Goal: Transaction & Acquisition: Book appointment/travel/reservation

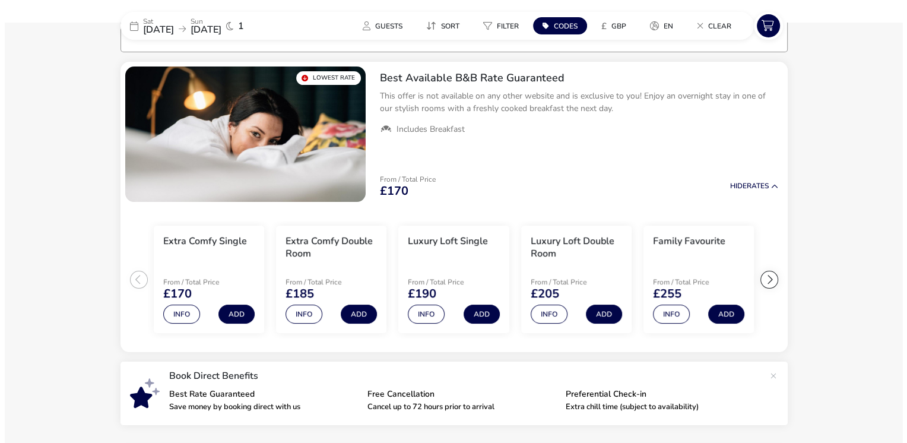
scroll to position [97, 0]
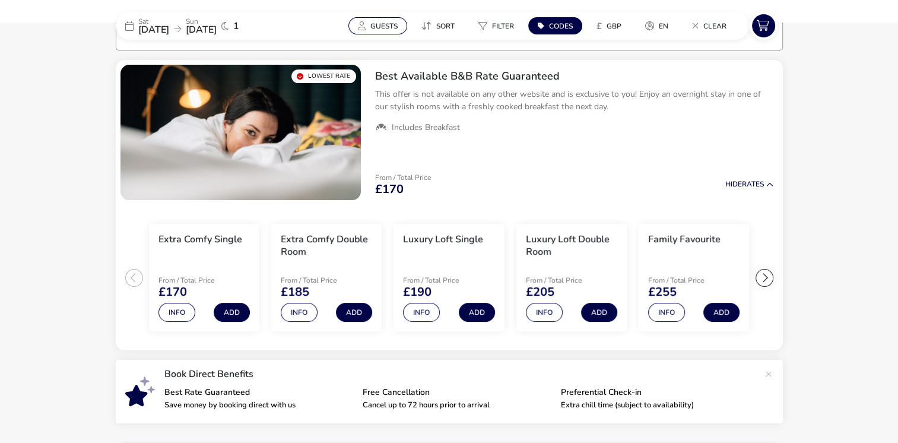
click at [389, 26] on span "Guests" at bounding box center [383, 25] width 27 height 9
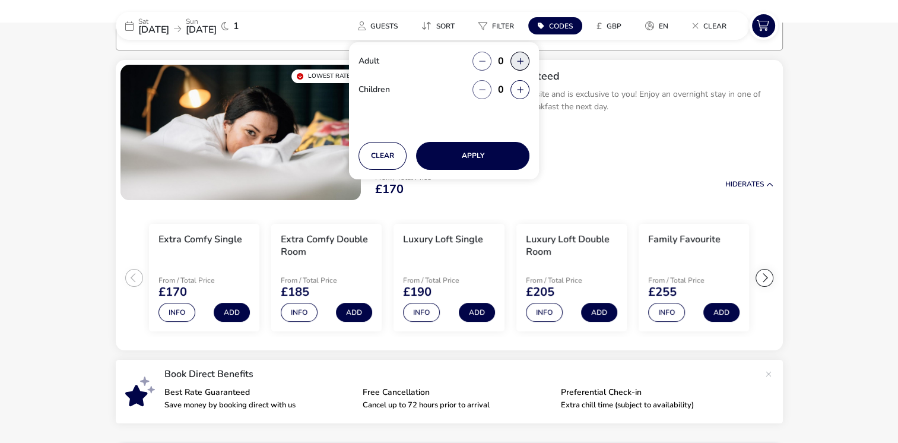
click at [517, 61] on button "button" at bounding box center [519, 61] width 19 height 19
type input "2"
click at [485, 157] on button "Apply" at bounding box center [472, 156] width 113 height 28
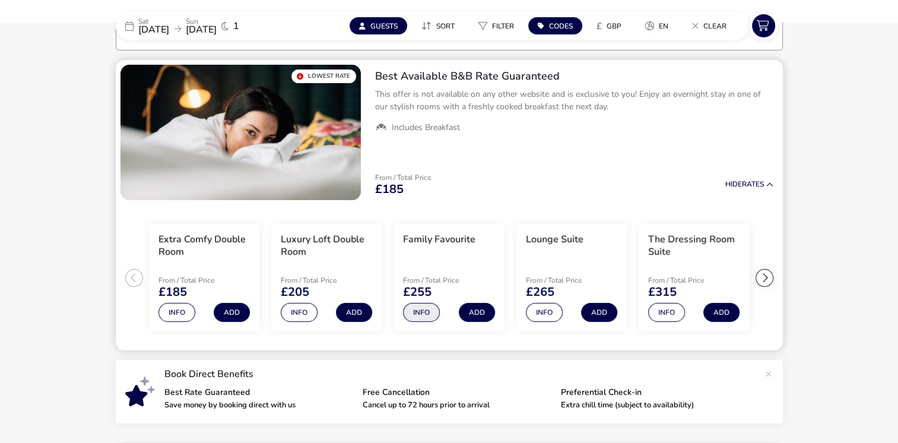
click at [422, 313] on button "Info" at bounding box center [421, 312] width 37 height 19
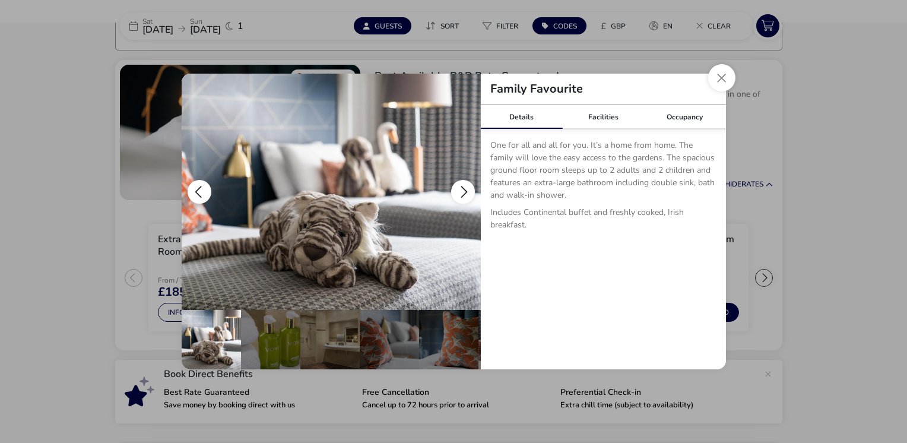
click at [463, 186] on button "details" at bounding box center [463, 192] width 24 height 24
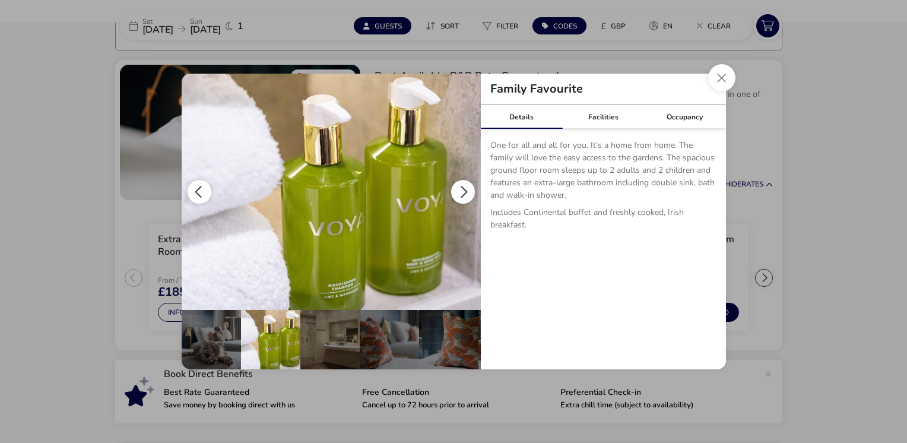
click at [463, 186] on button "details" at bounding box center [463, 192] width 24 height 24
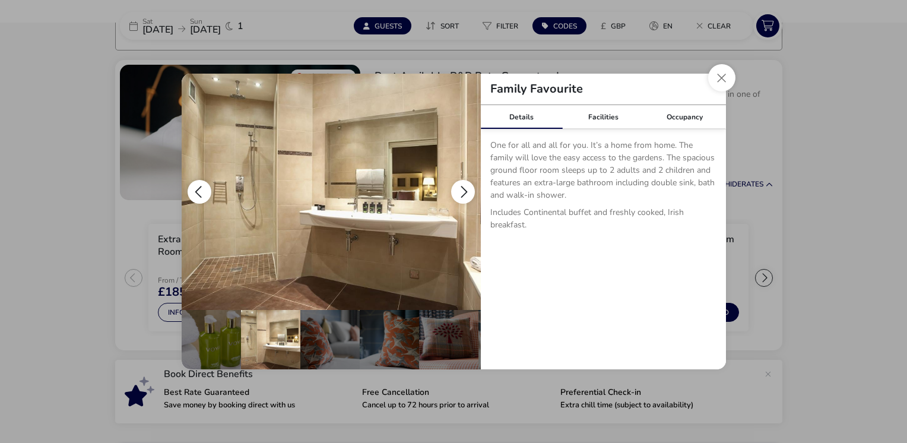
click at [463, 186] on button "details" at bounding box center [463, 192] width 24 height 24
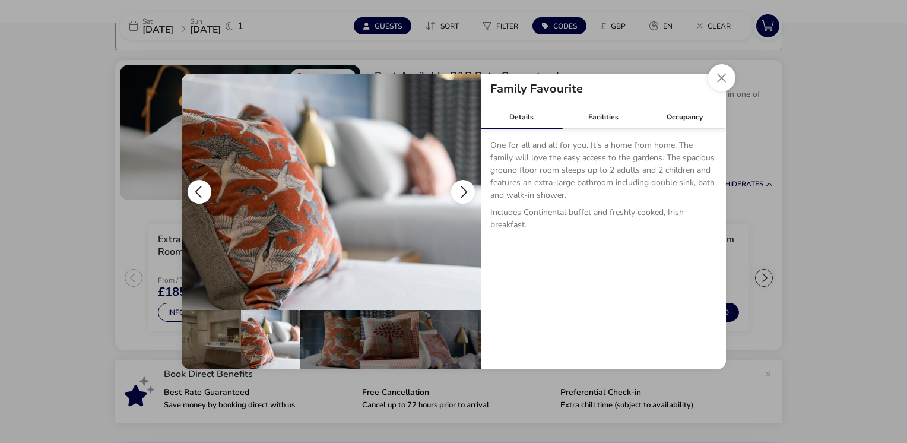
click at [463, 186] on button "details" at bounding box center [463, 192] width 24 height 24
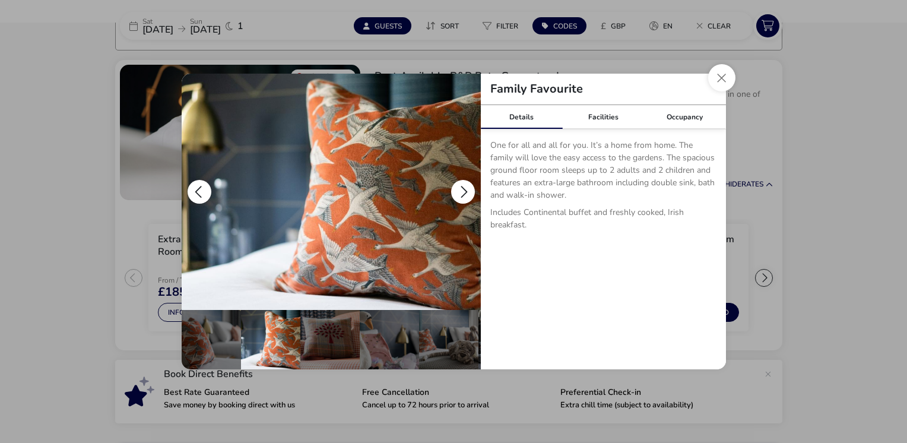
click at [463, 186] on button "details" at bounding box center [463, 192] width 24 height 24
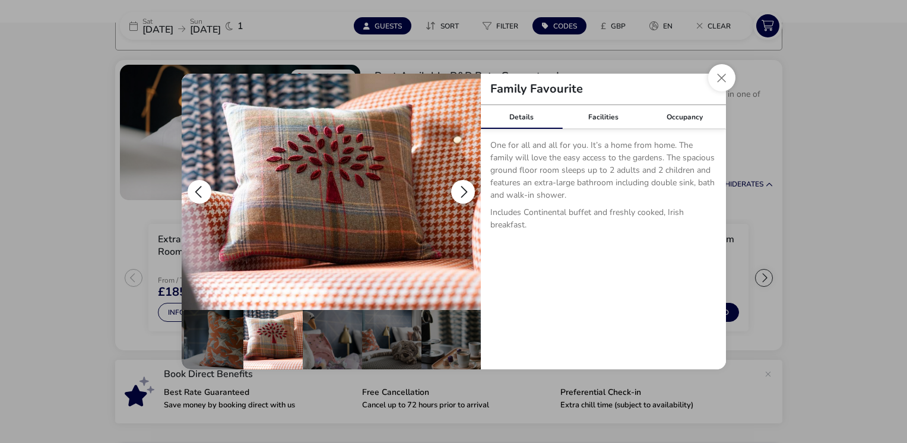
click at [463, 186] on button "details" at bounding box center [463, 192] width 24 height 24
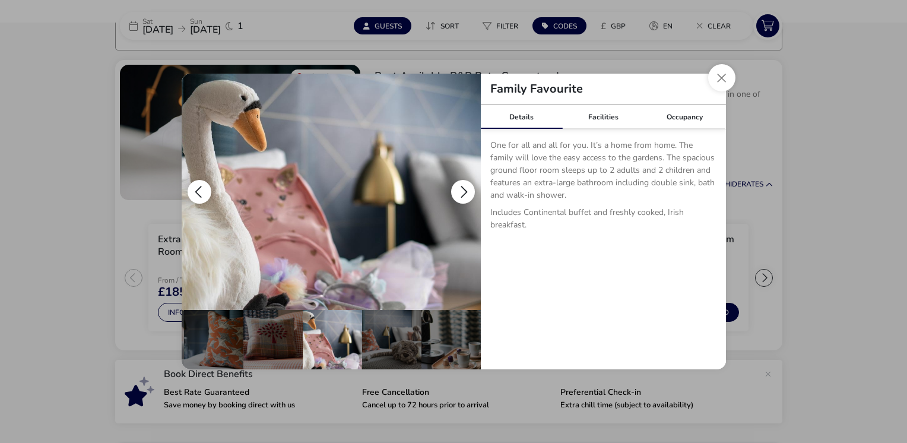
click at [463, 186] on button "details" at bounding box center [463, 192] width 24 height 24
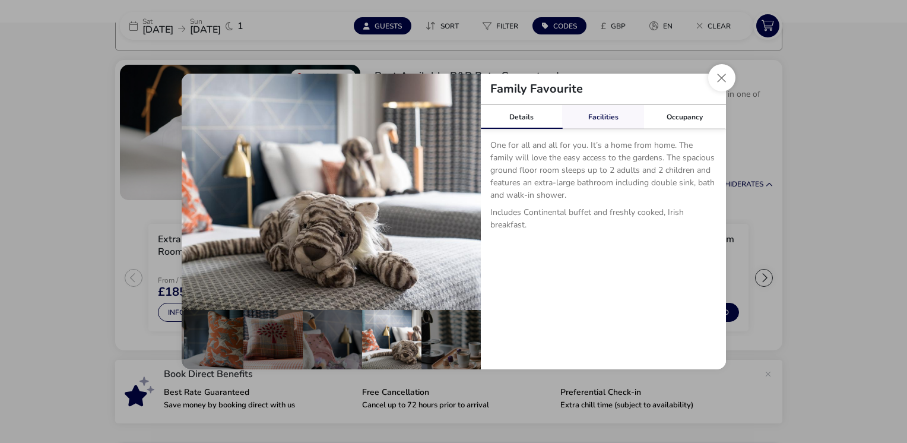
click at [596, 117] on link "Facilities" at bounding box center [603, 117] width 82 height 24
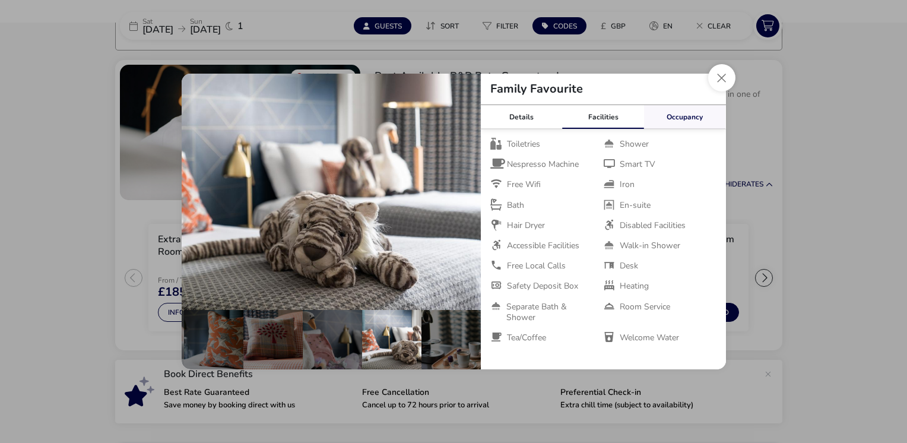
click at [686, 115] on link "Occupancy" at bounding box center [685, 117] width 82 height 24
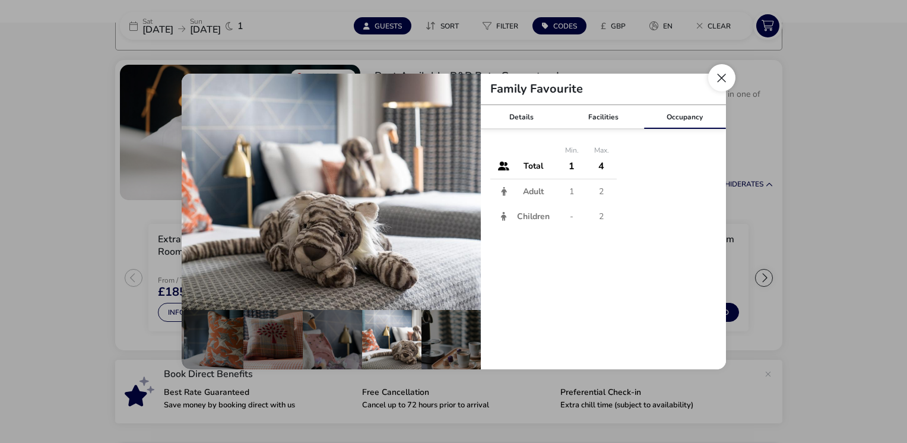
click at [725, 78] on button "Close dialog" at bounding box center [721, 77] width 27 height 27
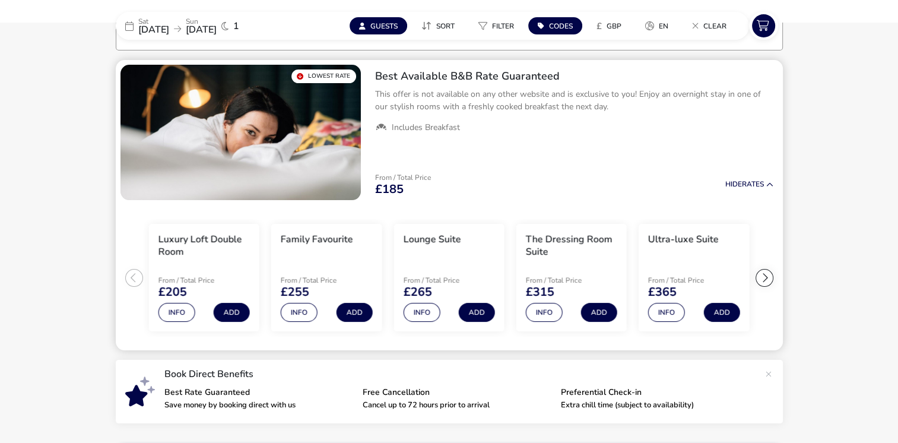
click at [131, 280] on ul "Extra Comfy Double Room From / Total Price £185 Info Add Luxury Loft Double Roo…" at bounding box center [449, 278] width 667 height 146
click at [177, 307] on button "Info" at bounding box center [176, 312] width 37 height 19
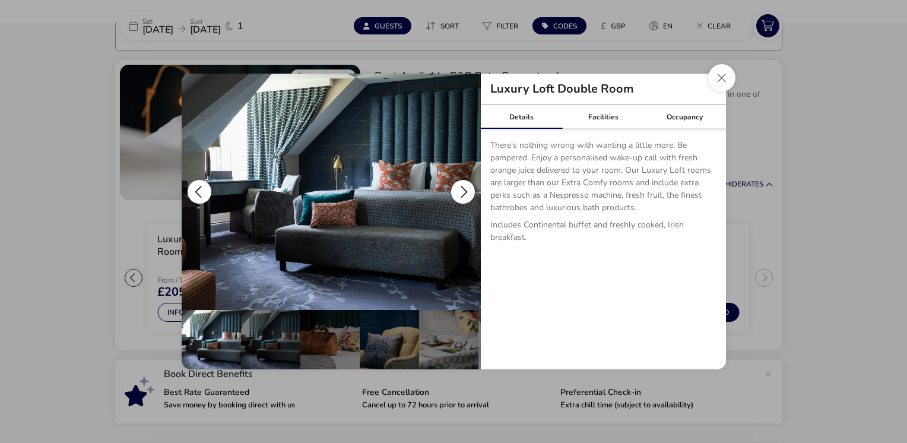
click at [462, 194] on button "details" at bounding box center [463, 192] width 24 height 24
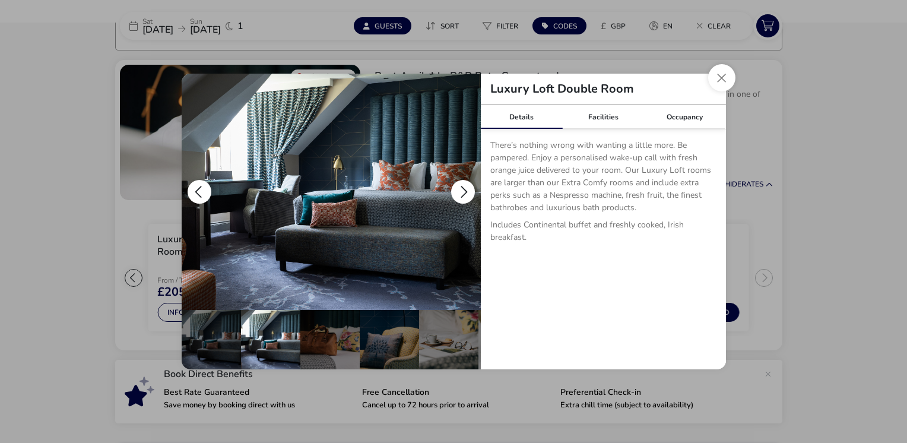
click at [462, 190] on button "details" at bounding box center [463, 192] width 24 height 24
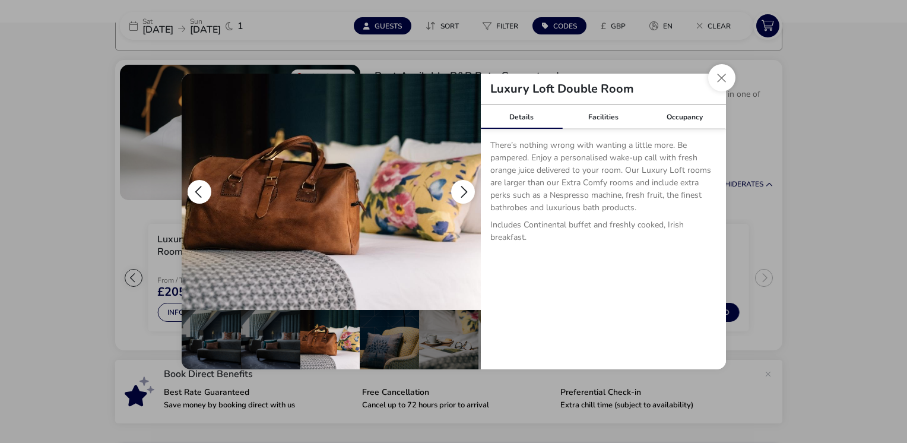
scroll to position [0, 59]
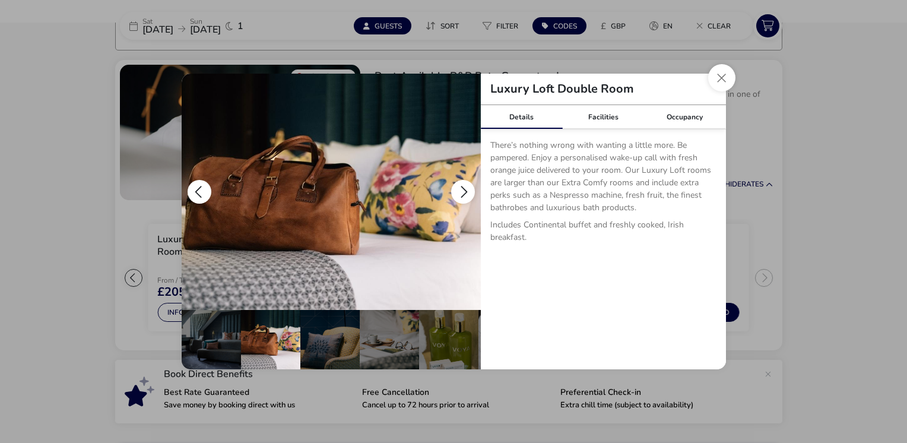
click at [462, 190] on button "details" at bounding box center [463, 192] width 24 height 24
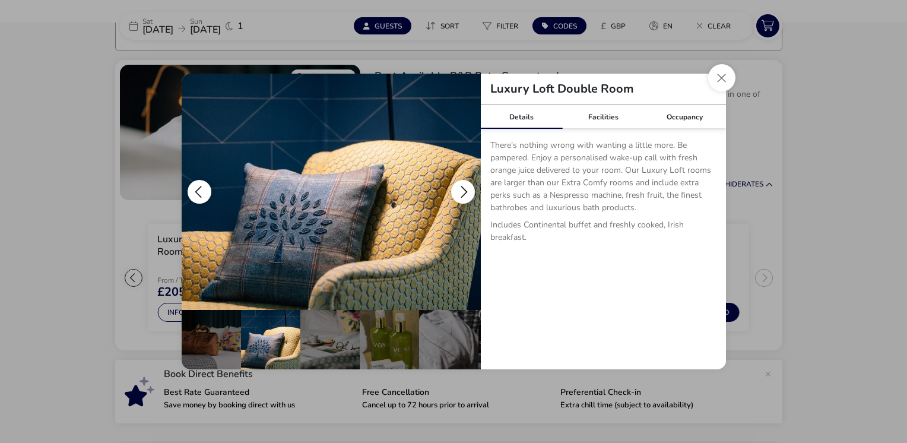
click at [462, 190] on button "details" at bounding box center [463, 192] width 24 height 24
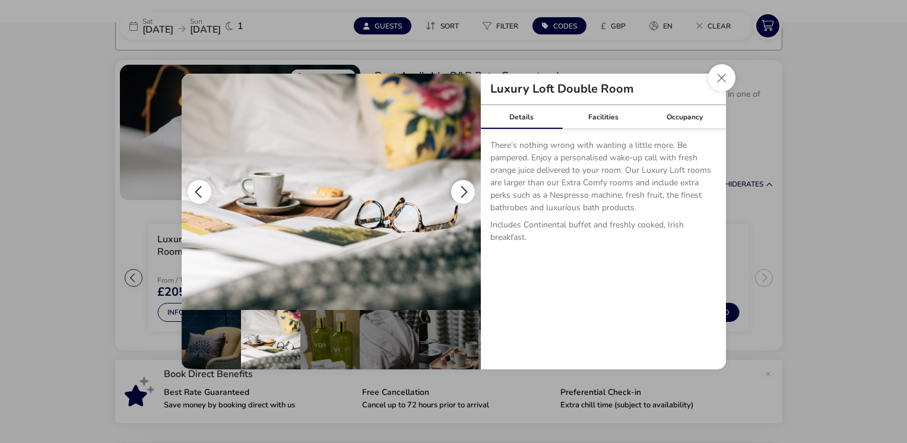
click at [462, 190] on button "details" at bounding box center [463, 192] width 24 height 24
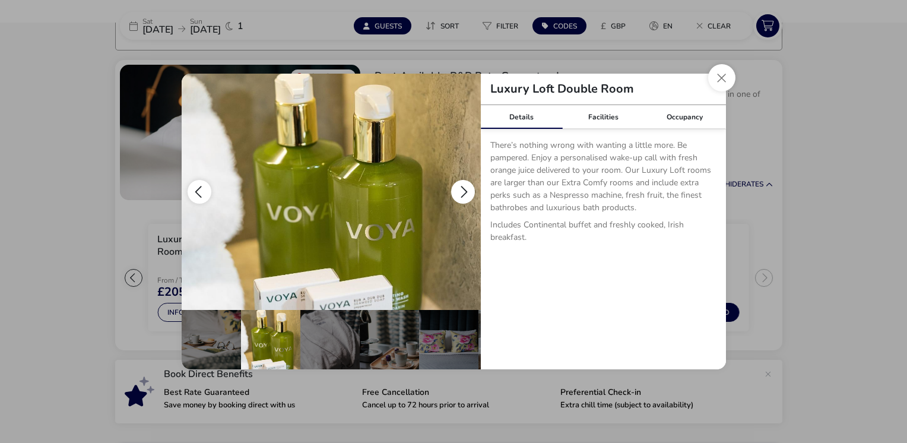
click at [462, 190] on button "details" at bounding box center [463, 192] width 24 height 24
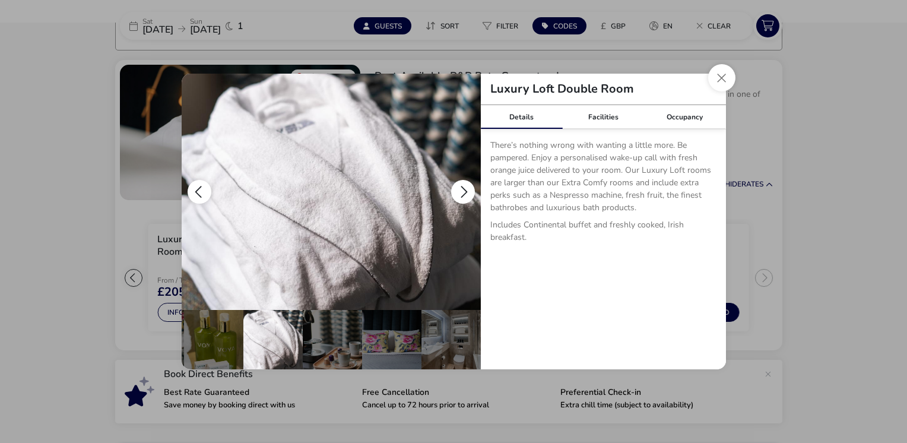
click at [462, 190] on button "details" at bounding box center [463, 192] width 24 height 24
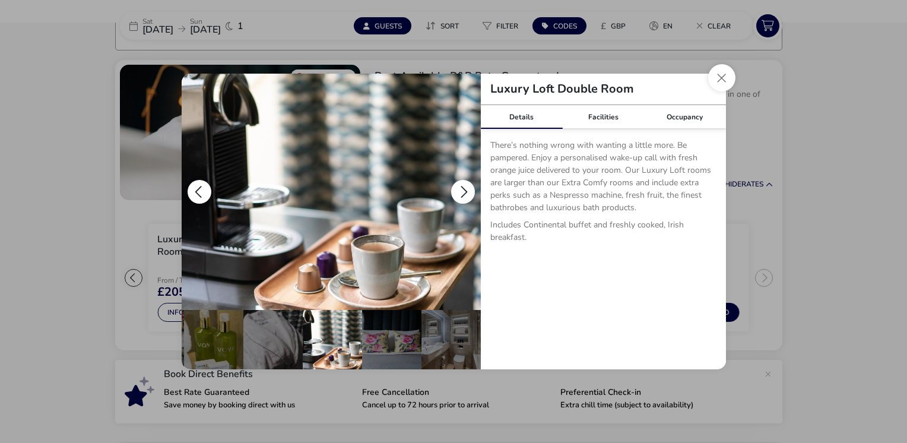
click at [462, 190] on button "details" at bounding box center [463, 192] width 24 height 24
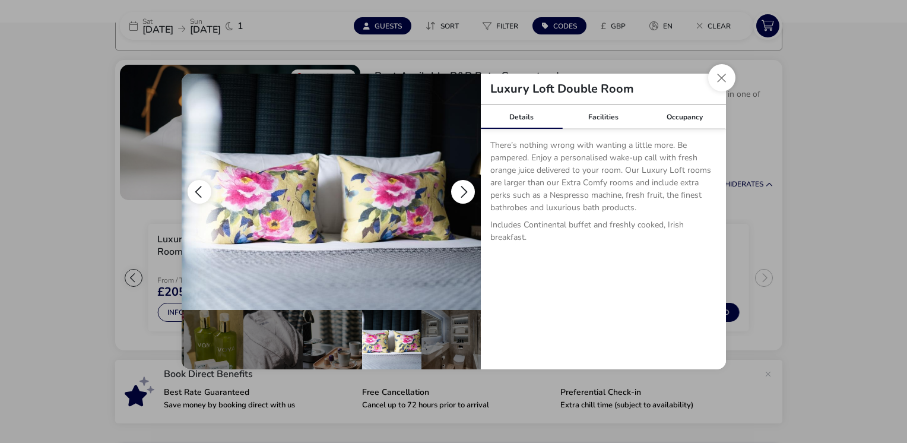
click at [462, 190] on button "details" at bounding box center [463, 192] width 24 height 24
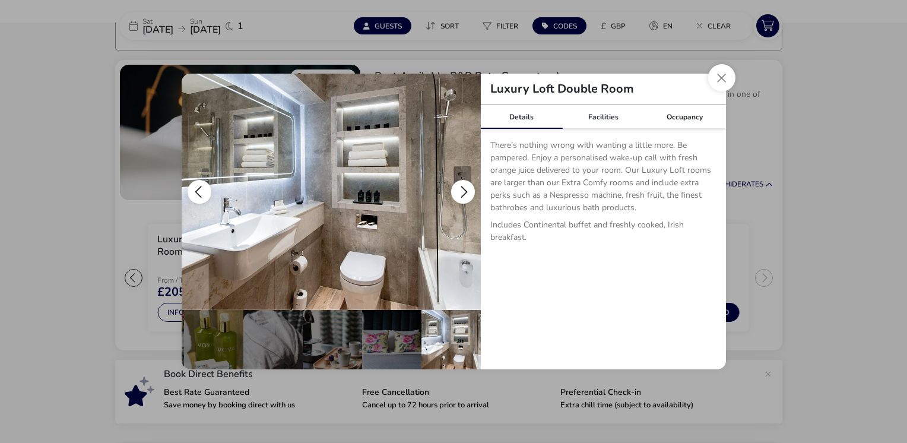
click at [462, 190] on button "details" at bounding box center [463, 192] width 24 height 24
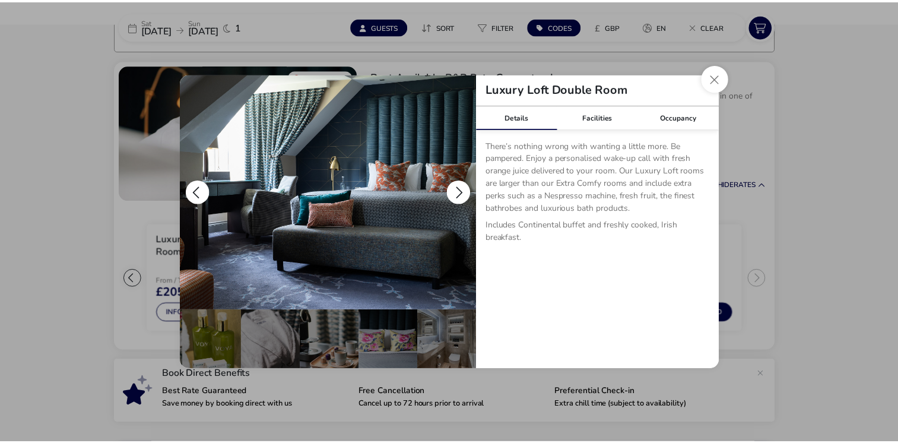
scroll to position [0, 0]
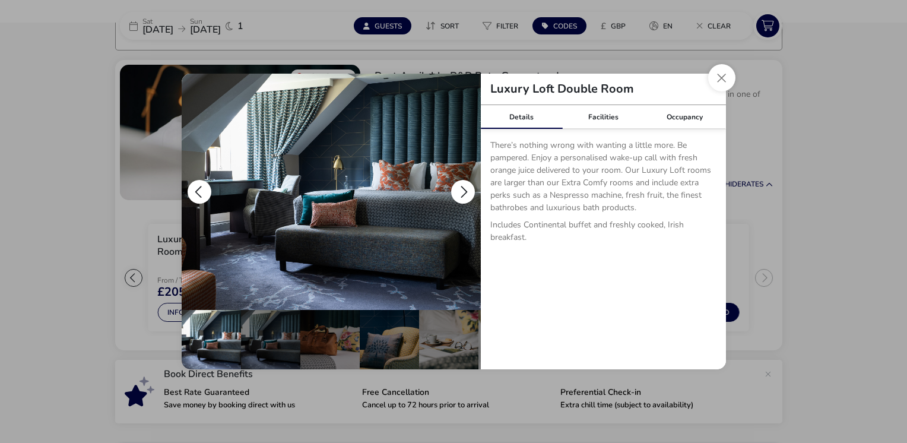
click at [462, 190] on button "details" at bounding box center [463, 192] width 24 height 24
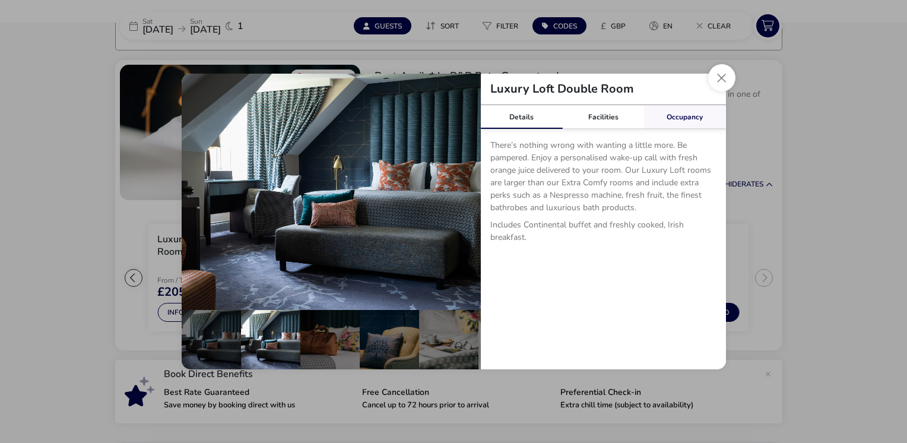
click at [687, 112] on link "Occupancy" at bounding box center [685, 117] width 82 height 24
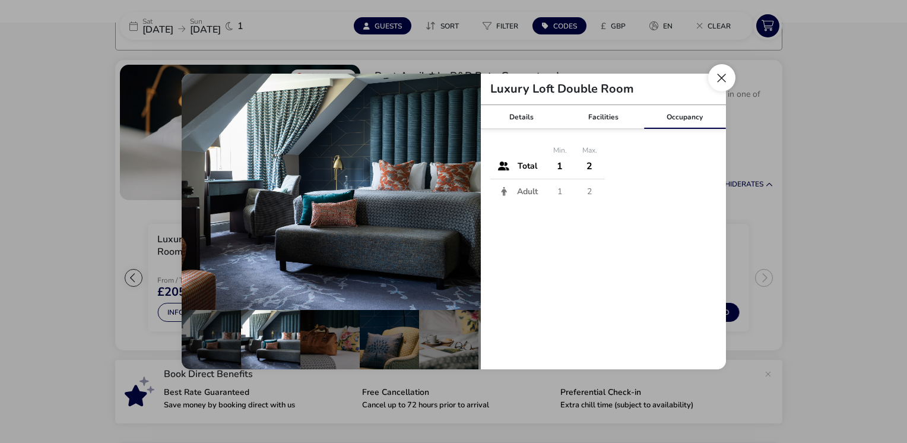
click at [718, 81] on button "Close dialog" at bounding box center [721, 77] width 27 height 27
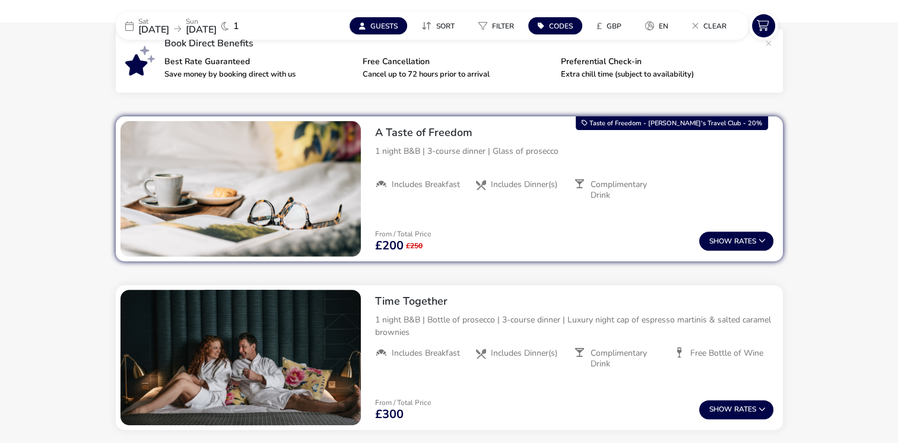
scroll to position [430, 0]
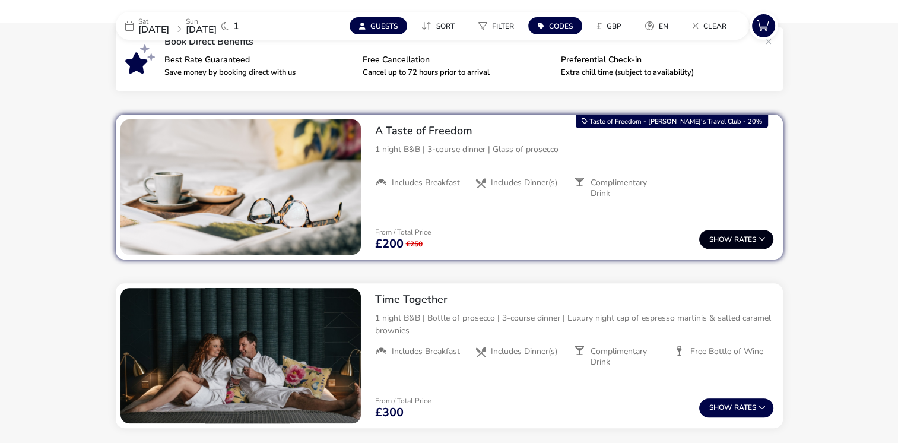
click at [729, 241] on span "Show" at bounding box center [721, 240] width 25 height 8
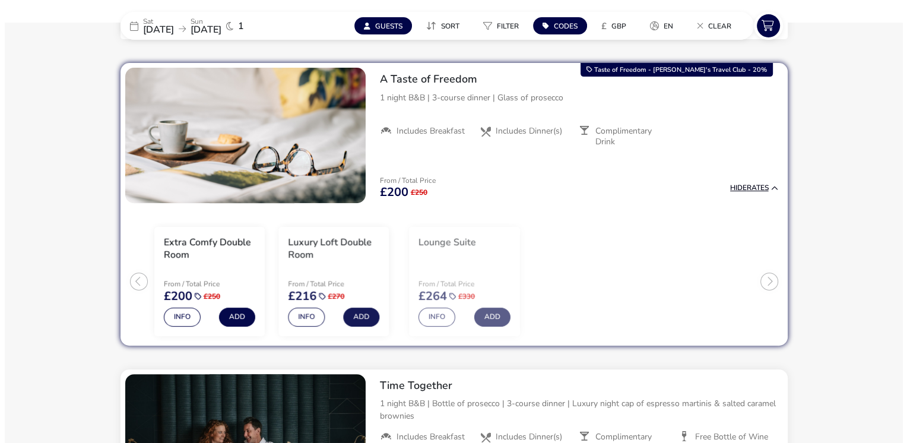
scroll to position [484, 0]
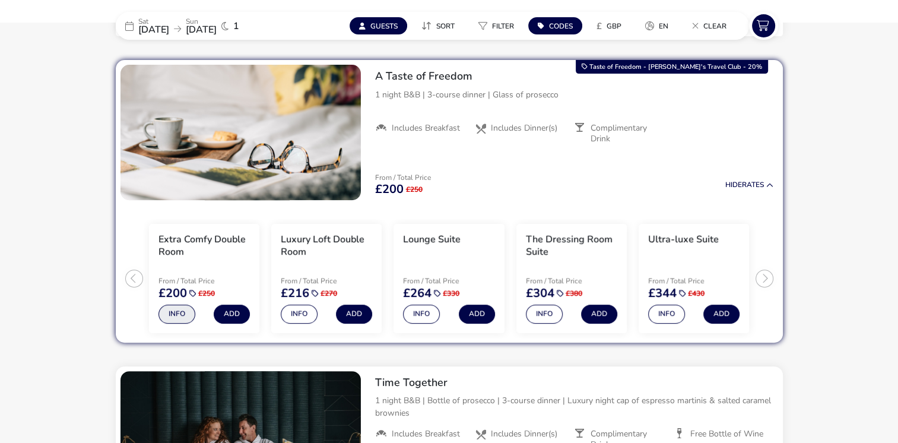
click at [177, 313] on button "Info" at bounding box center [176, 313] width 37 height 19
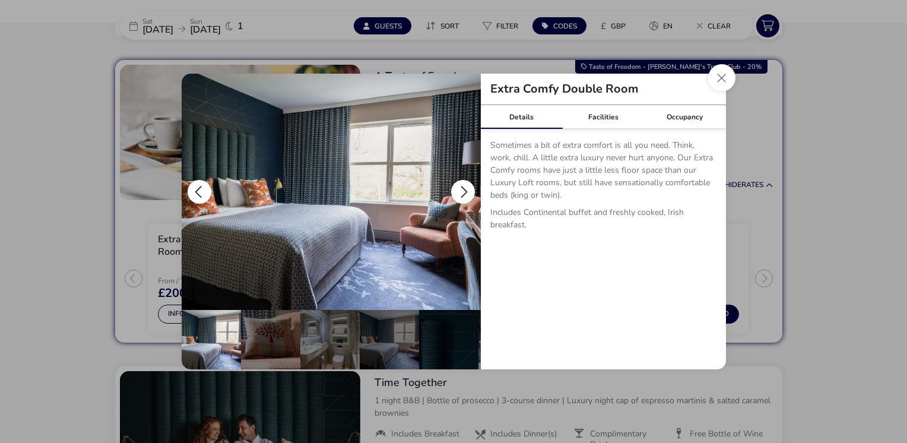
click at [466, 187] on button "details" at bounding box center [463, 192] width 24 height 24
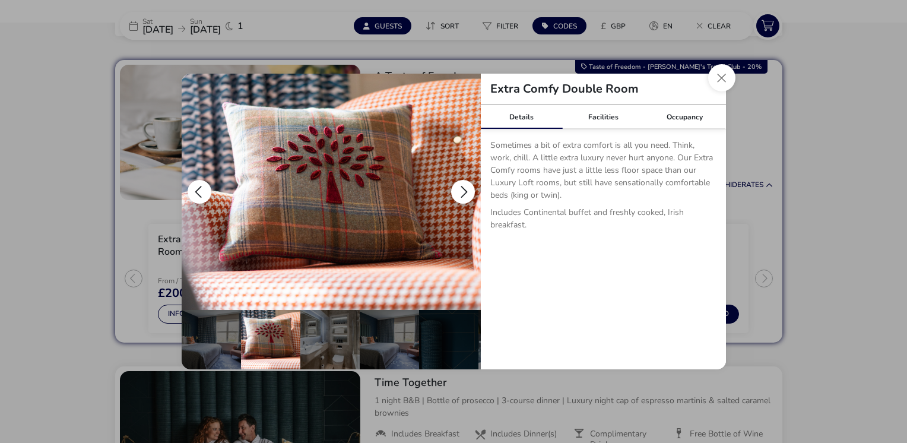
click at [466, 187] on button "details" at bounding box center [463, 192] width 24 height 24
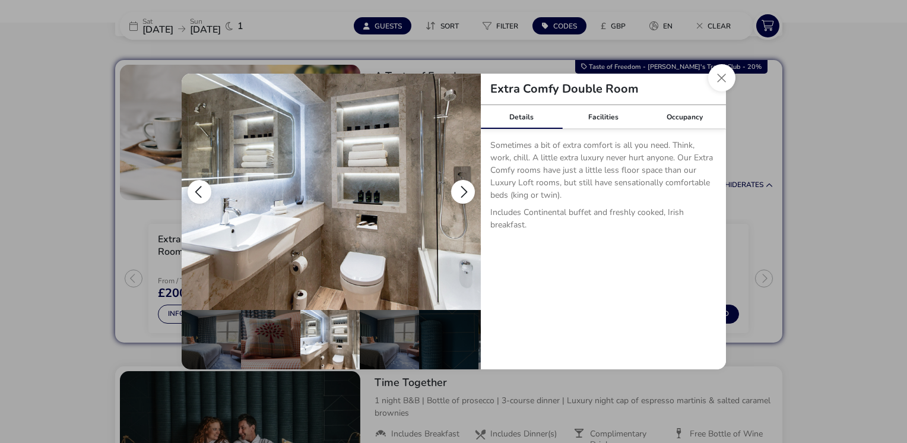
scroll to position [0, 59]
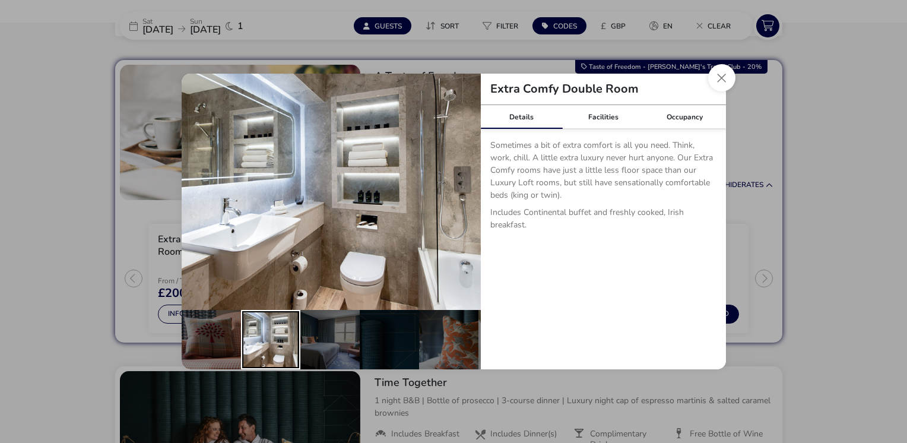
click at [284, 320] on div "details" at bounding box center [270, 339] width 59 height 59
click at [465, 190] on button "details" at bounding box center [463, 192] width 24 height 24
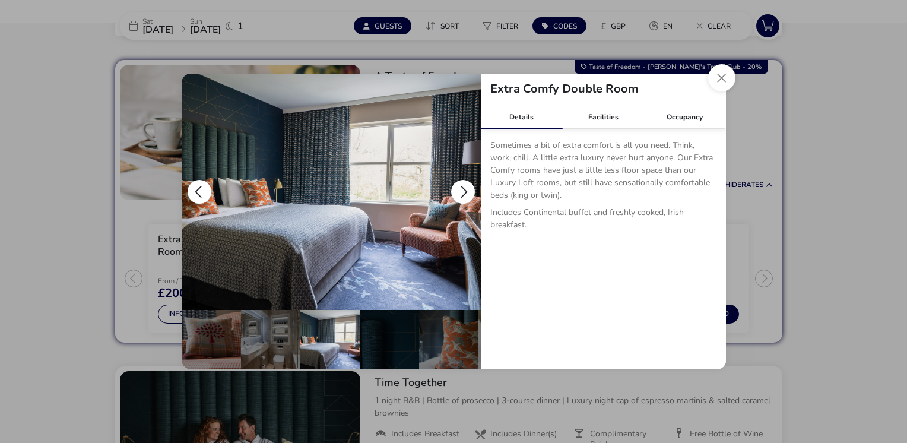
scroll to position [0, 116]
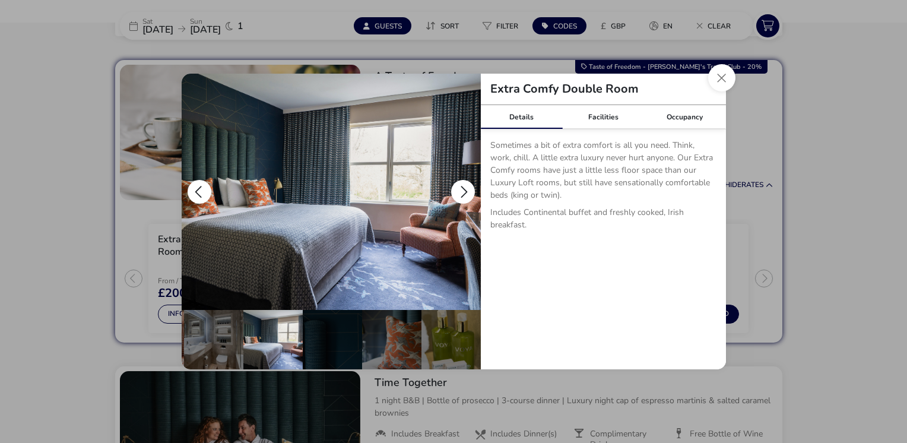
click at [465, 190] on button "details" at bounding box center [463, 192] width 24 height 24
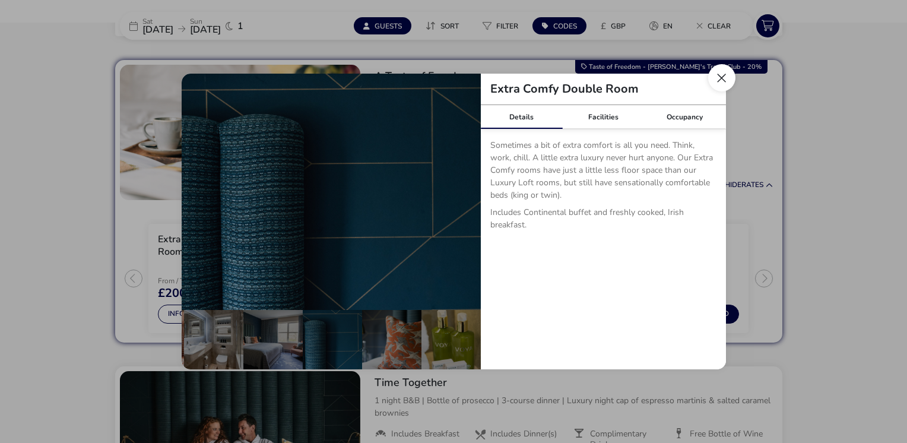
click at [717, 81] on button "Close dialog" at bounding box center [721, 77] width 27 height 27
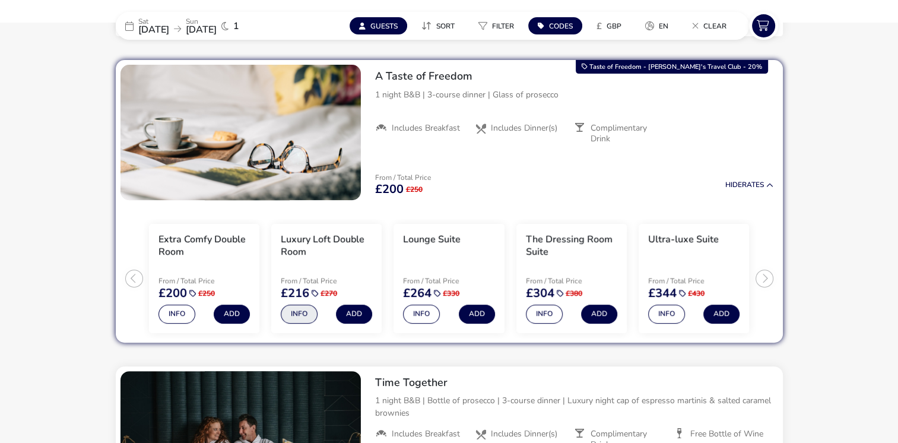
click at [306, 311] on button "Info" at bounding box center [299, 313] width 37 height 19
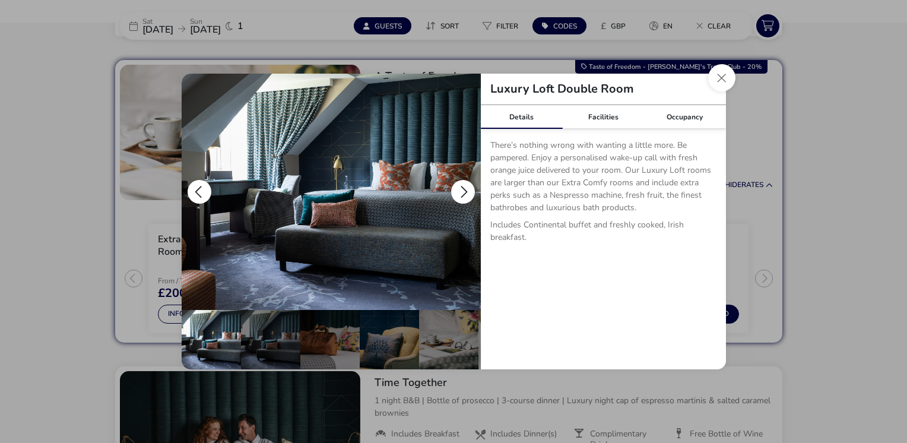
click at [462, 186] on button "details" at bounding box center [463, 192] width 24 height 24
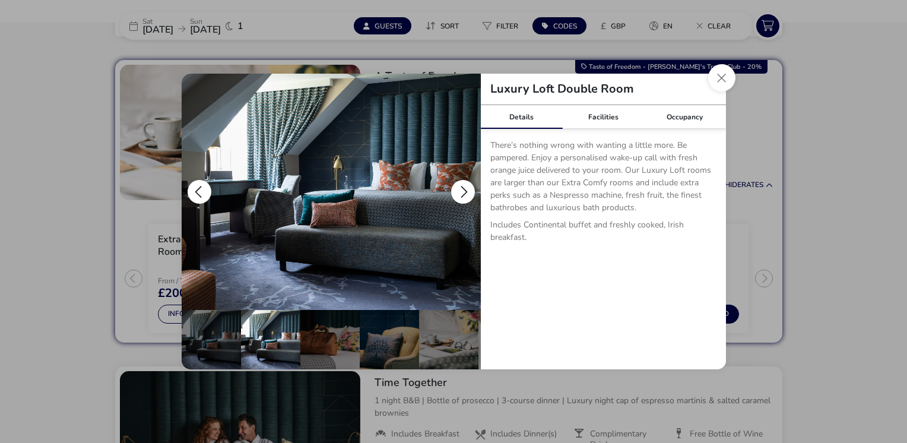
click at [462, 186] on button "details" at bounding box center [463, 192] width 24 height 24
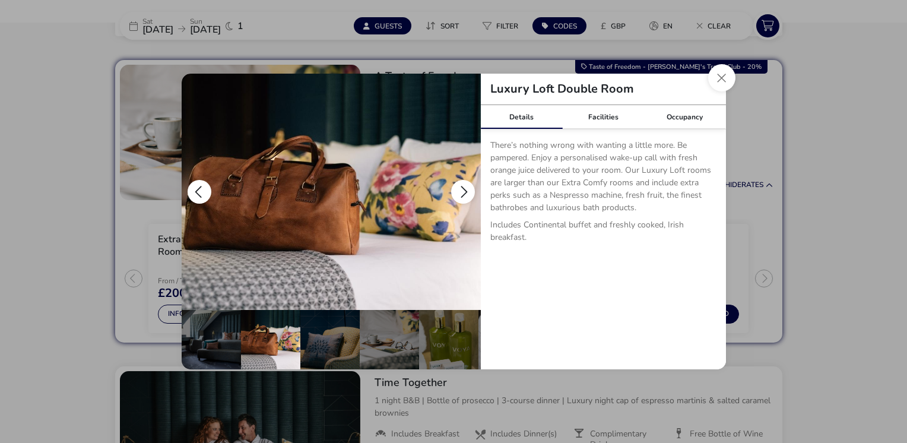
click at [462, 186] on button "details" at bounding box center [463, 192] width 24 height 24
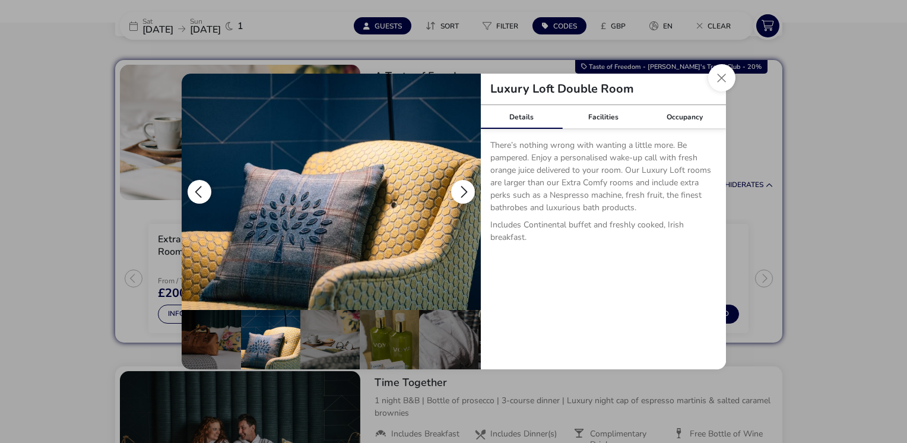
click at [462, 186] on button "details" at bounding box center [463, 192] width 24 height 24
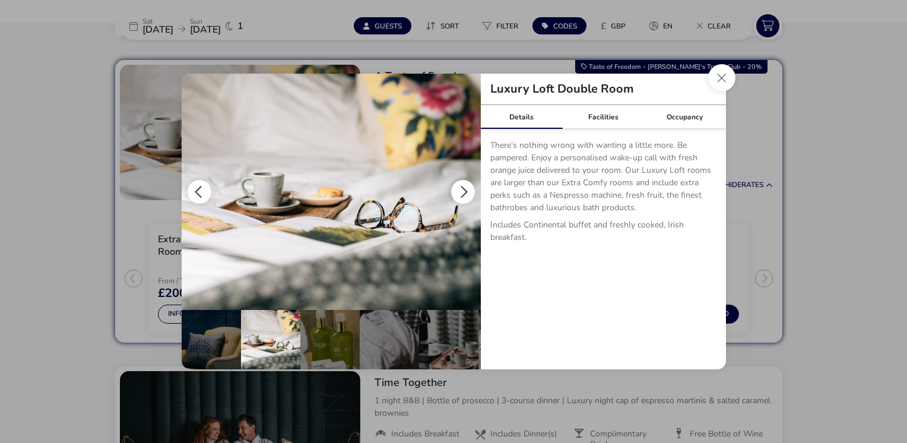
click at [462, 186] on button "details" at bounding box center [463, 192] width 24 height 24
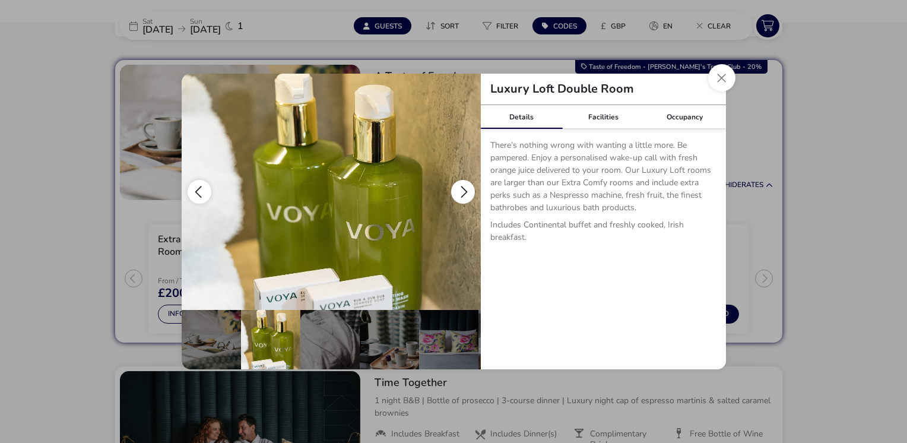
click at [462, 186] on button "details" at bounding box center [463, 192] width 24 height 24
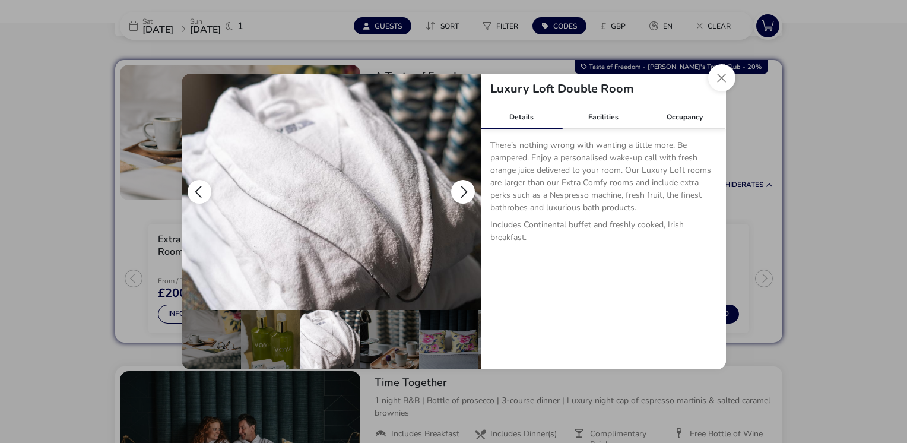
scroll to position [0, 294]
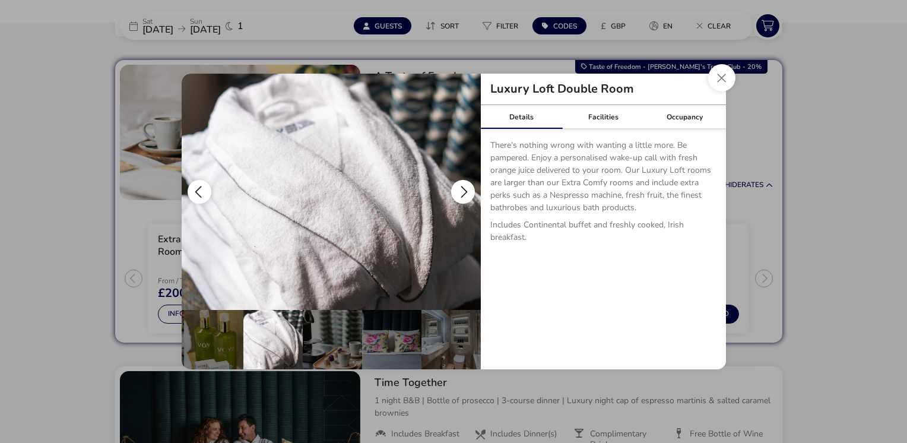
click at [462, 186] on button "details" at bounding box center [463, 192] width 24 height 24
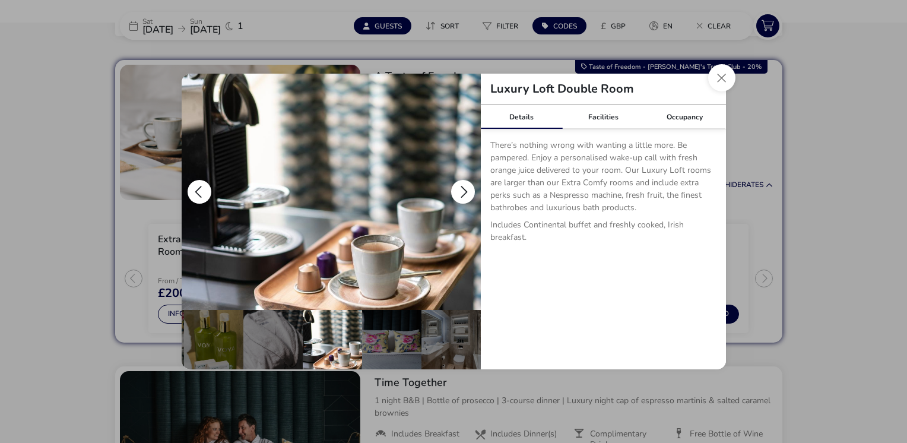
click at [462, 186] on button "details" at bounding box center [463, 192] width 24 height 24
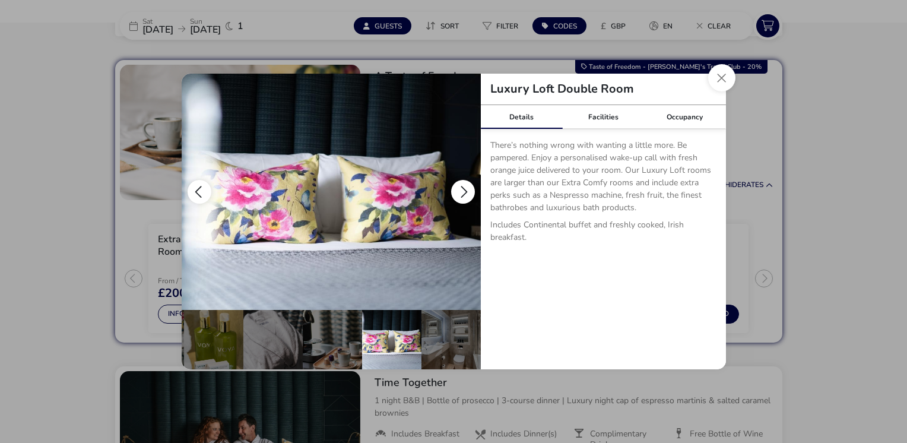
click at [462, 186] on button "details" at bounding box center [463, 192] width 24 height 24
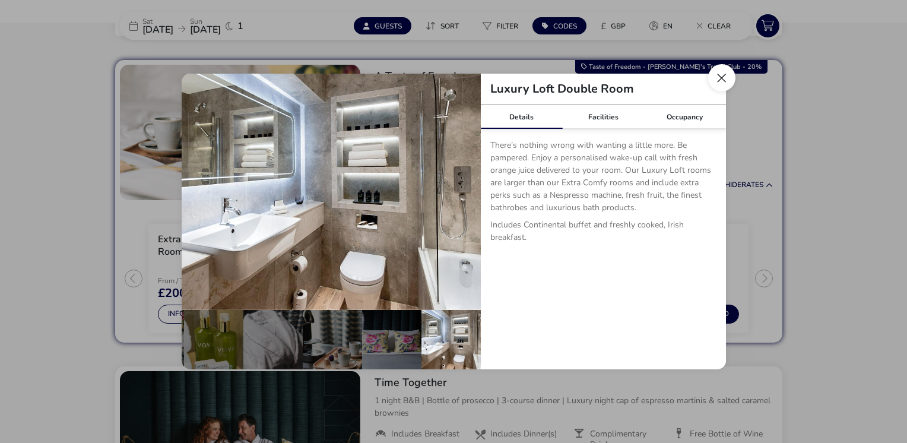
click at [717, 81] on button "Close dialog" at bounding box center [721, 77] width 27 height 27
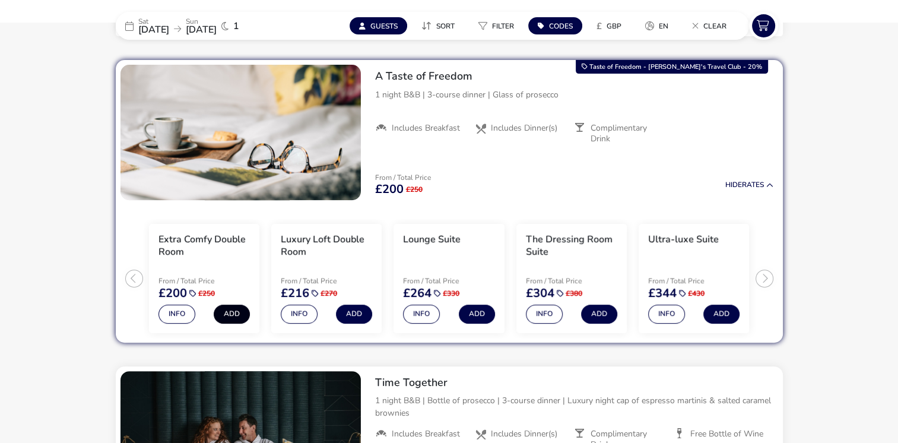
click at [233, 316] on button "Add" at bounding box center [232, 313] width 36 height 19
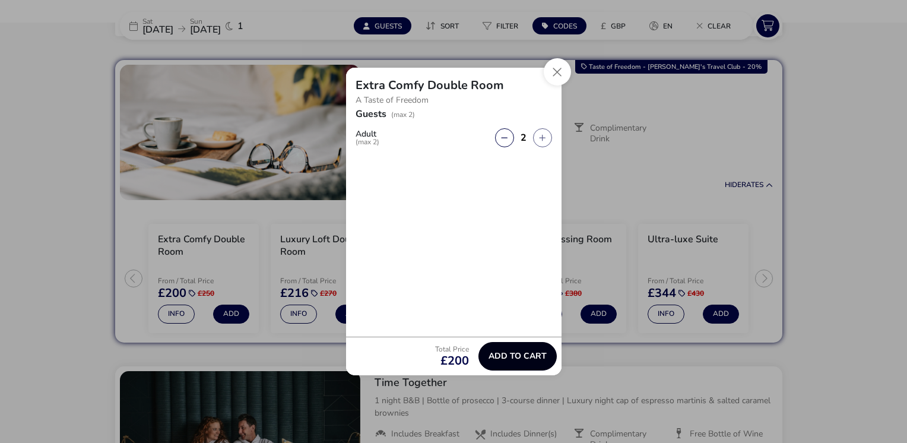
click at [527, 354] on span "Add to cart" at bounding box center [517, 355] width 58 height 9
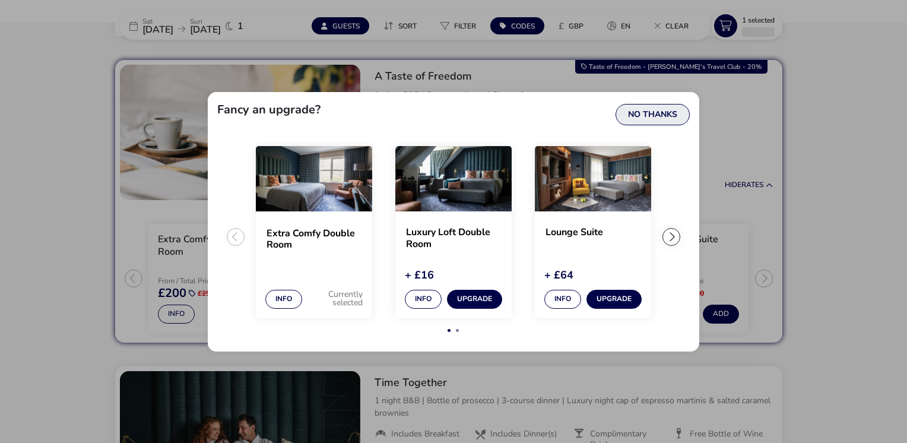
click at [659, 113] on button "No Thanks" at bounding box center [652, 114] width 74 height 21
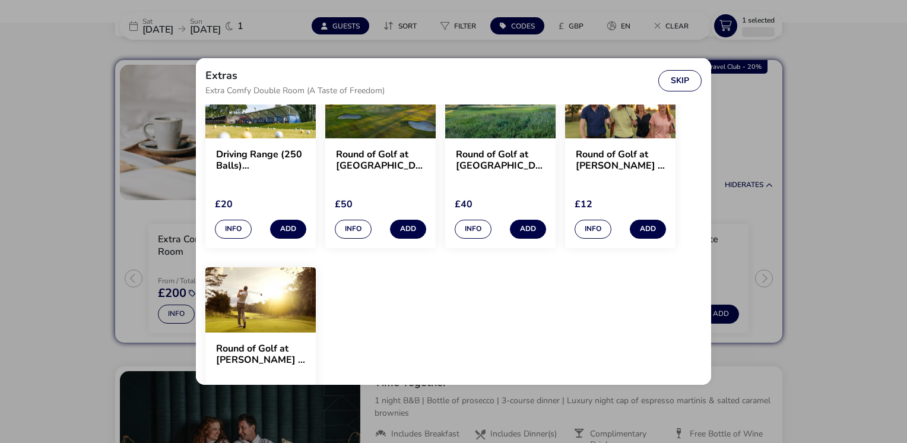
scroll to position [973, 0]
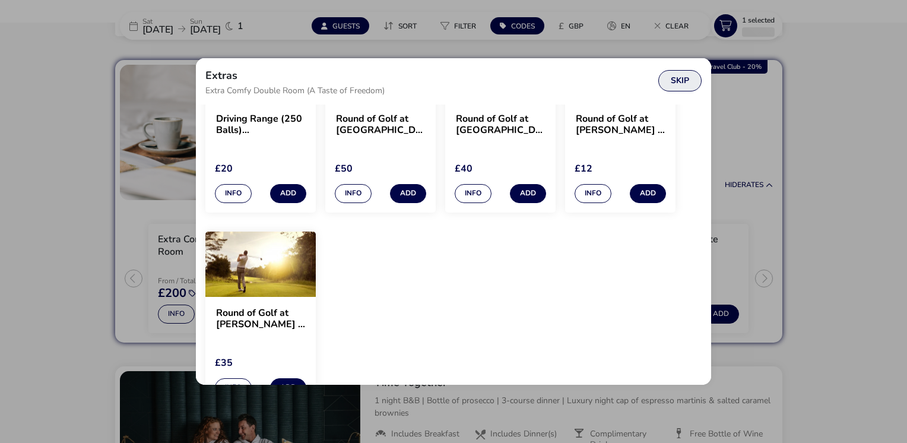
click at [667, 80] on button "Skip" at bounding box center [679, 80] width 43 height 21
